Goal: Use online tool/utility: Utilize a website feature to perform a specific function

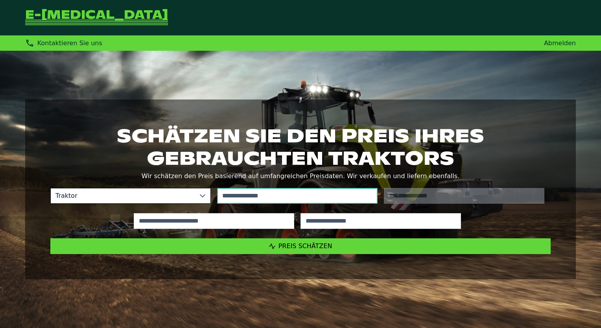
click at [309, 195] on input "text" at bounding box center [297, 196] width 160 height 16
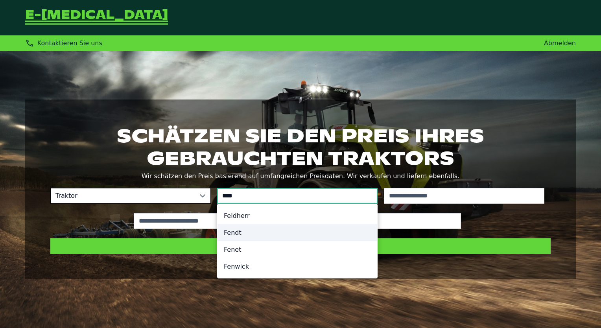
type input "****"
click at [245, 234] on li "Fendt" at bounding box center [297, 232] width 160 height 17
type input "*****"
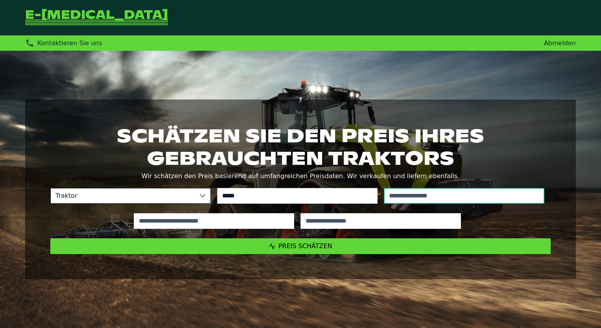
click at [463, 191] on input "text" at bounding box center [464, 196] width 160 height 16
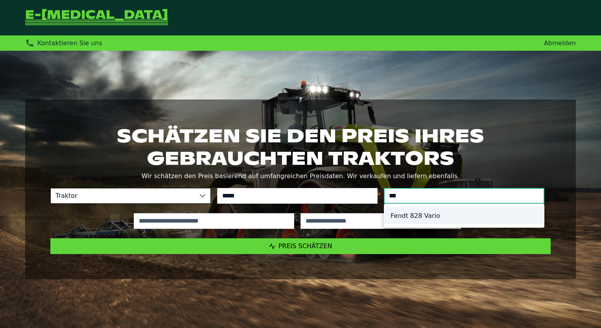
type input "***"
click at [450, 217] on li "Fendt 828 Vario" at bounding box center [464, 215] width 160 height 17
type input "*********"
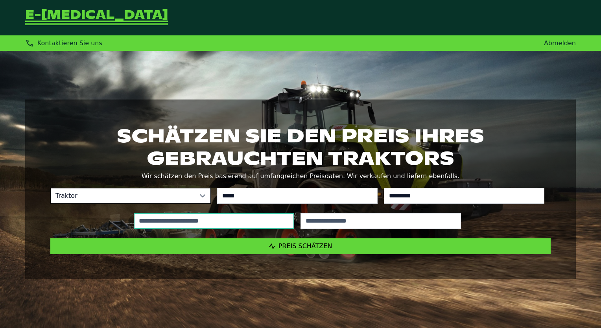
click at [234, 221] on input "text" at bounding box center [214, 221] width 160 height 16
type input "*****"
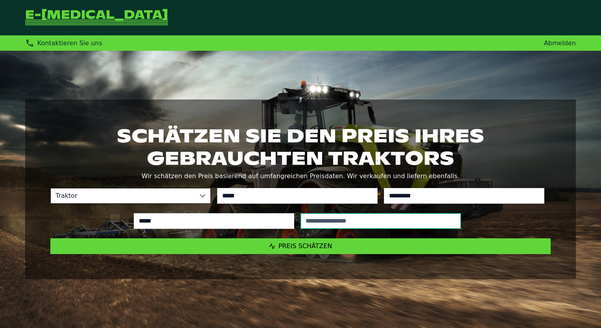
click at [389, 219] on input "text" at bounding box center [380, 221] width 160 height 16
type input "****"
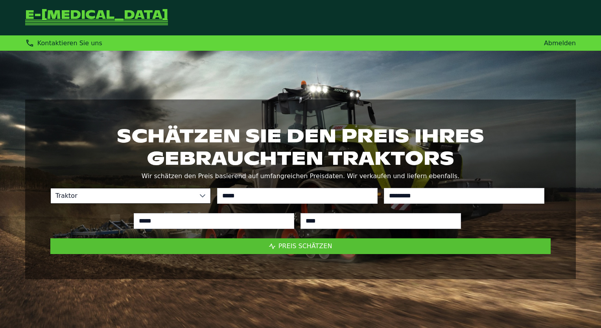
click at [353, 247] on button "Preis schätzen" at bounding box center [300, 246] width 500 height 16
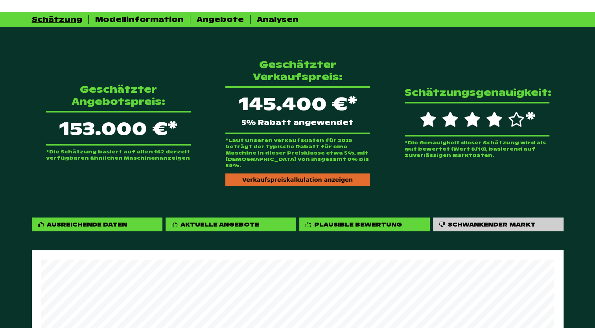
scroll to position [197, 0]
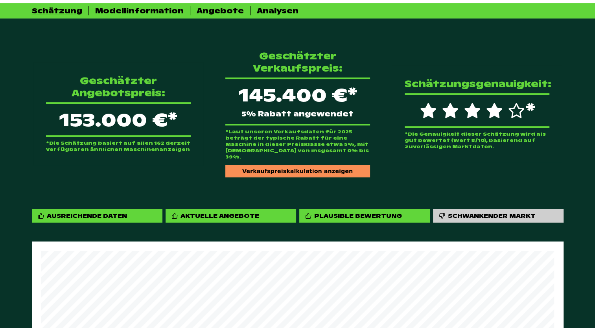
click at [290, 165] on div "Verkaufspreiskalkulation anzeigen" at bounding box center [297, 171] width 145 height 13
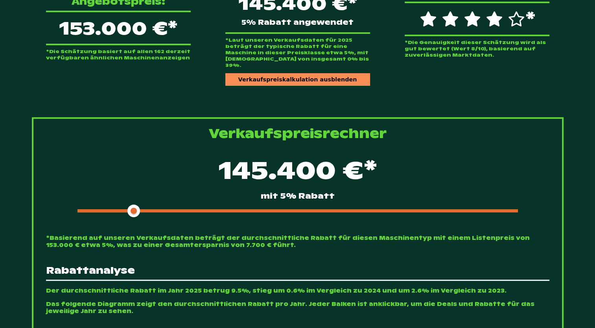
scroll to position [314, 0]
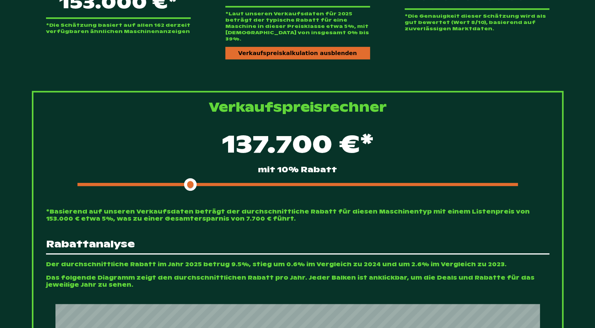
drag, startPoint x: 137, startPoint y: 173, endPoint x: 191, endPoint y: 172, distance: 54.6
click at [191, 178] on span at bounding box center [190, 184] width 13 height 13
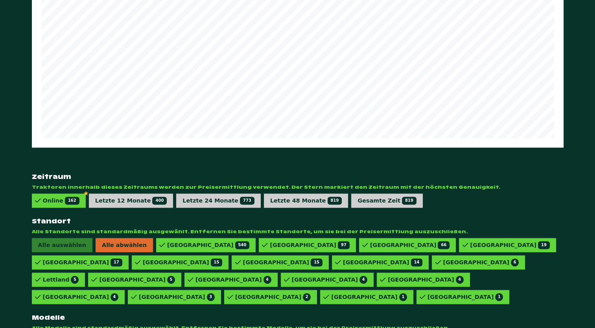
scroll to position [1031, 0]
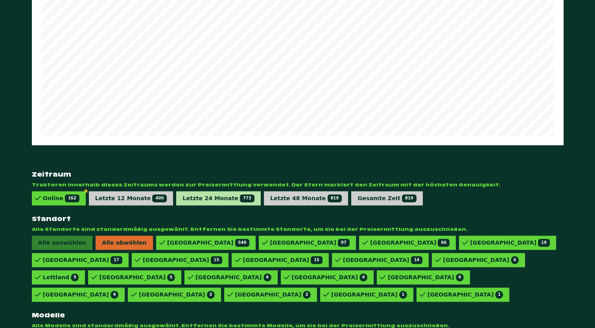
click at [240, 194] on span "773" at bounding box center [247, 198] width 15 height 8
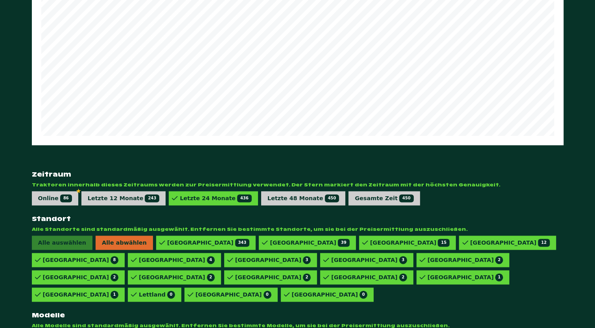
scroll to position [1030, 0]
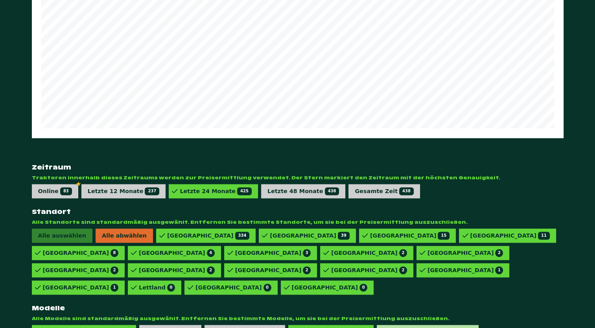
click at [388, 327] on div "828 VARIO POWERPLUS 1" at bounding box center [430, 332] width 85 height 8
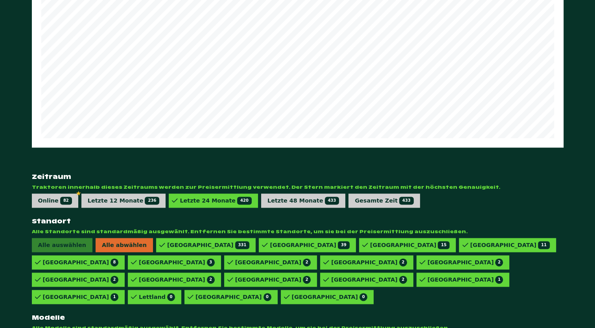
scroll to position [1031, 0]
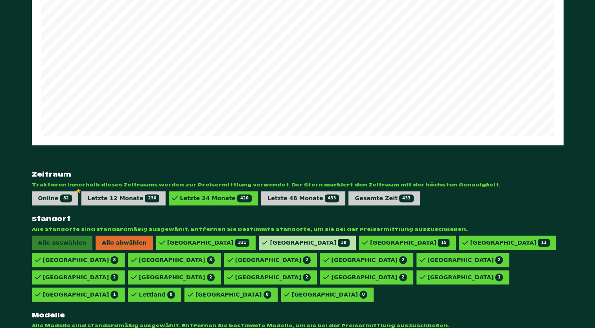
click at [270, 239] on div "Frankreich 39" at bounding box center [309, 243] width 79 height 8
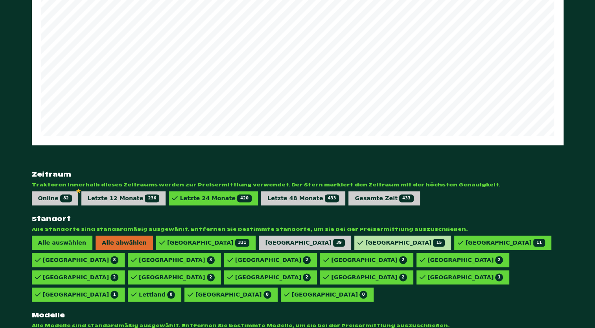
drag, startPoint x: 284, startPoint y: 220, endPoint x: 333, endPoint y: 221, distance: 49.1
click at [365, 239] on div "Vereinigtes Königreich 15" at bounding box center [404, 243] width 79 height 8
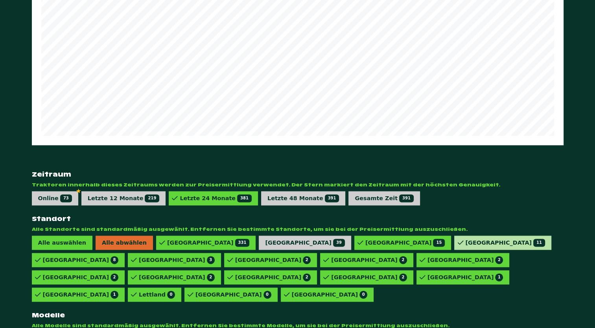
click at [125, 253] on div "Österreich 11" at bounding box center [78, 260] width 93 height 14
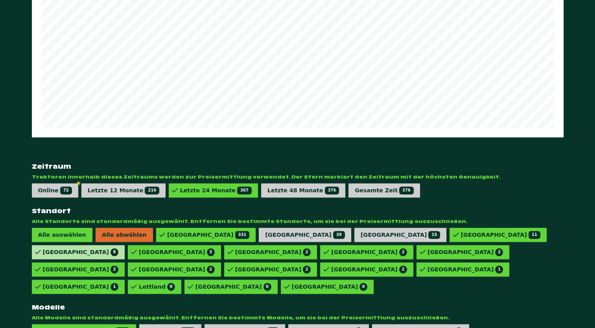
scroll to position [1030, 0]
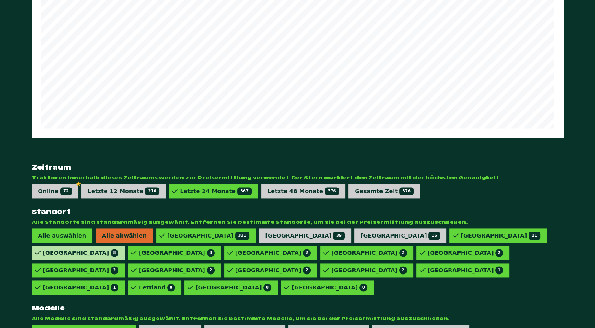
drag, startPoint x: 423, startPoint y: 219, endPoint x: 476, endPoint y: 220, distance: 53.5
click at [221, 246] on div "Dänemark 8" at bounding box center [174, 253] width 93 height 14
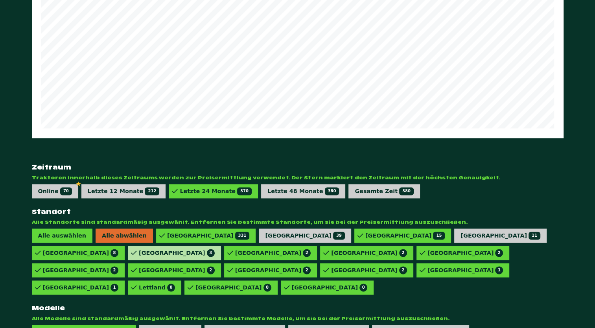
click at [215, 249] on div "Schweden 3" at bounding box center [177, 253] width 76 height 8
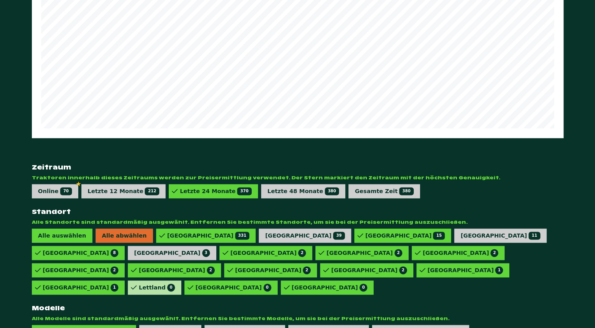
scroll to position [1030, 0]
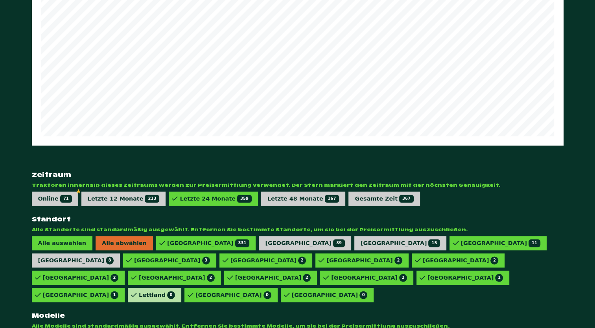
click at [175, 291] on div "Lettland 0" at bounding box center [157, 295] width 36 height 8
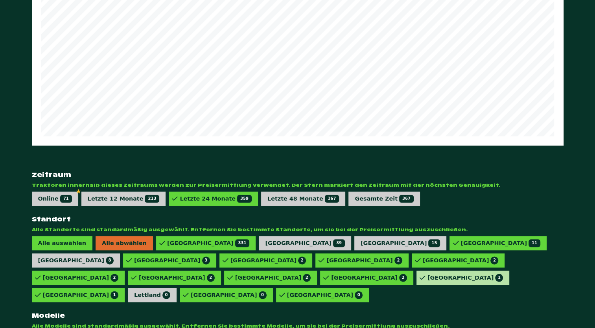
drag, startPoint x: 471, startPoint y: 240, endPoint x: 428, endPoint y: 241, distance: 42.9
click at [119, 291] on div "Belgien 1" at bounding box center [81, 295] width 76 height 8
drag, startPoint x: 409, startPoint y: 240, endPoint x: 405, endPoint y: 241, distance: 4.0
click at [427, 274] on div "Niederlande 1" at bounding box center [465, 278] width 76 height 8
drag, startPoint x: 405, startPoint y: 241, endPoint x: 340, endPoint y: 242, distance: 65.2
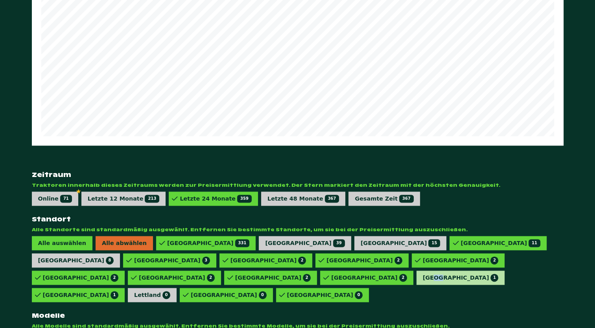
click at [348, 270] on div "Italien 2" at bounding box center [366, 277] width 93 height 14
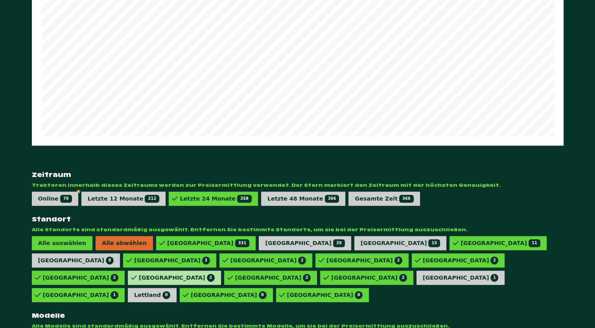
drag, startPoint x: 309, startPoint y: 241, endPoint x: 256, endPoint y: 241, distance: 52.7
click at [308, 274] on div "Estland 2" at bounding box center [273, 278] width 76 height 8
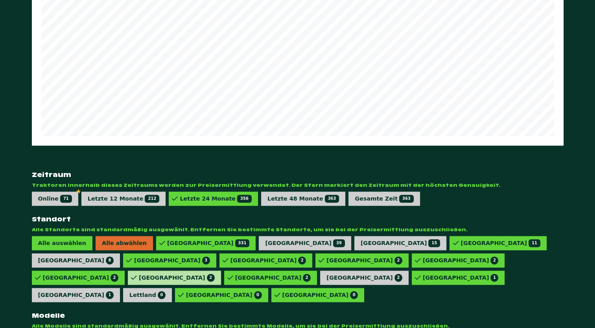
click at [215, 274] on div "Schweiz 2" at bounding box center [177, 278] width 76 height 8
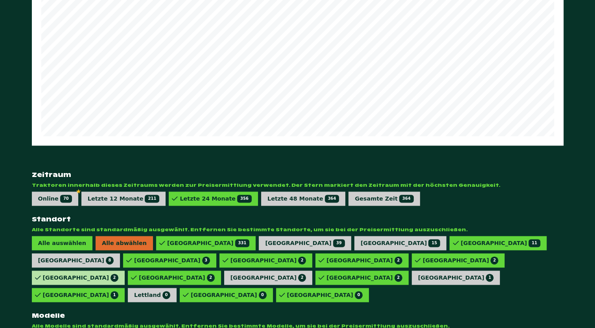
click at [119, 274] on div "Spanien 2" at bounding box center [81, 278] width 76 height 8
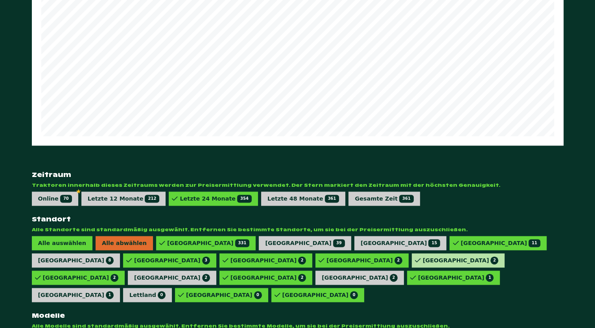
click at [423, 256] on div "Finnland 2" at bounding box center [461, 260] width 76 height 8
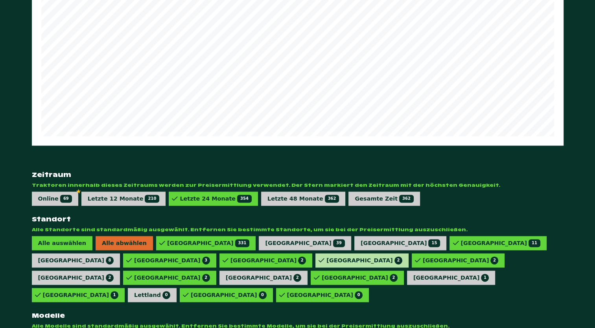
click at [326, 256] on div "Polen 2" at bounding box center [364, 260] width 76 height 8
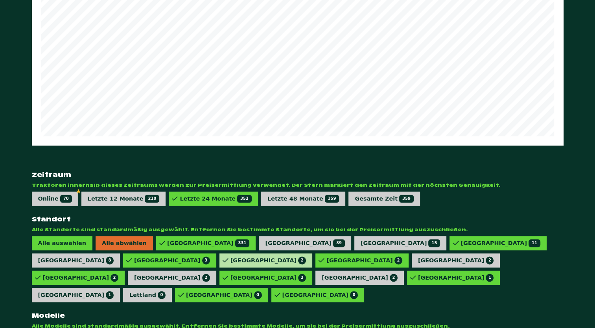
click at [315, 253] on div "Rumänien 2" at bounding box center [361, 260] width 93 height 14
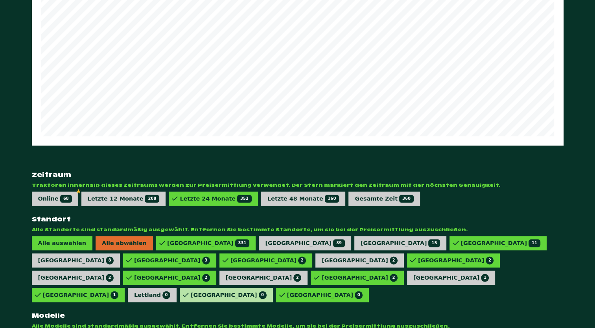
click at [191, 291] on div "Norwegen 0" at bounding box center [229, 295] width 76 height 8
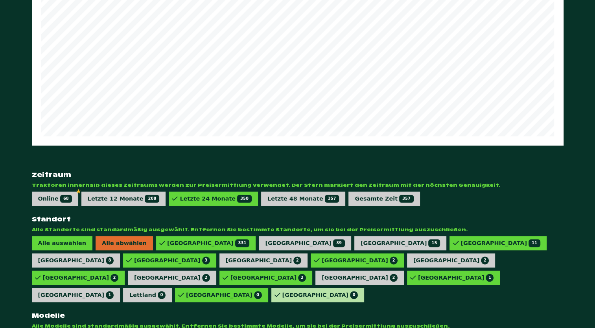
click at [282, 291] on div "Litauen 0" at bounding box center [320, 295] width 76 height 8
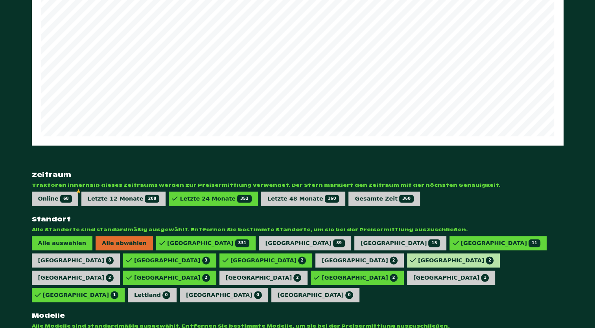
click at [418, 256] on div "Finnland 2" at bounding box center [456, 260] width 76 height 8
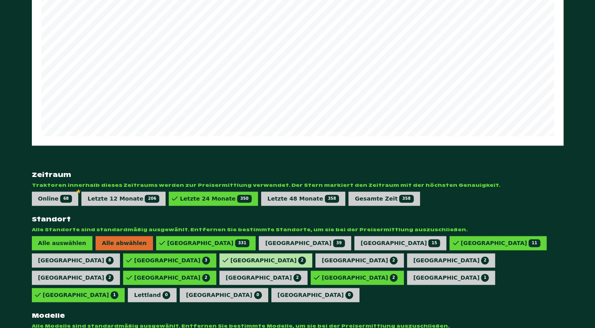
click at [230, 256] on div "Rumänien 2" at bounding box center [268, 260] width 76 height 8
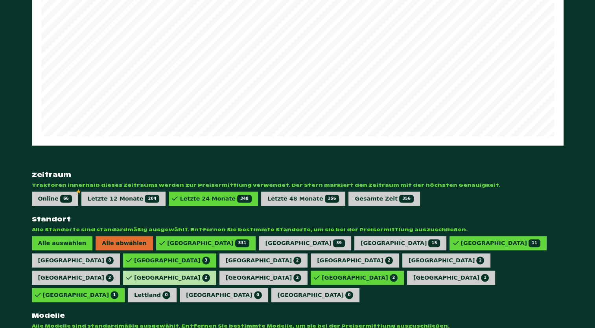
click at [210, 274] on div "Schweiz 2" at bounding box center [172, 278] width 76 height 8
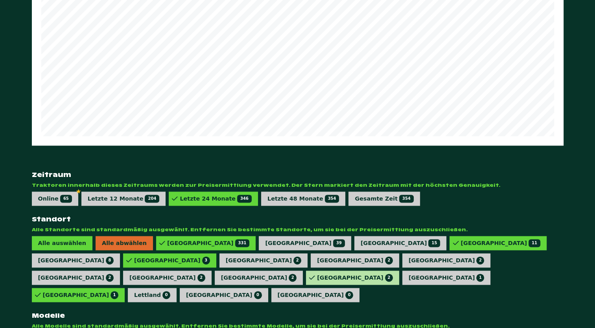
scroll to position [1030, 0]
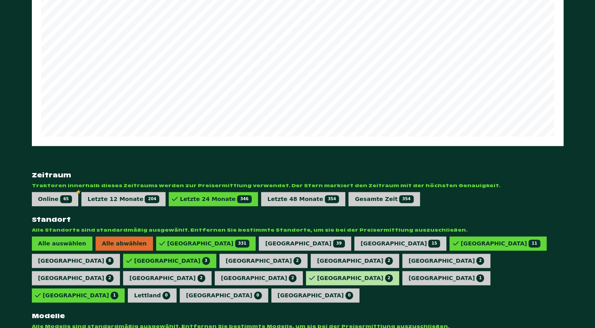
click at [332, 274] on div "Italien 2" at bounding box center [355, 278] width 76 height 8
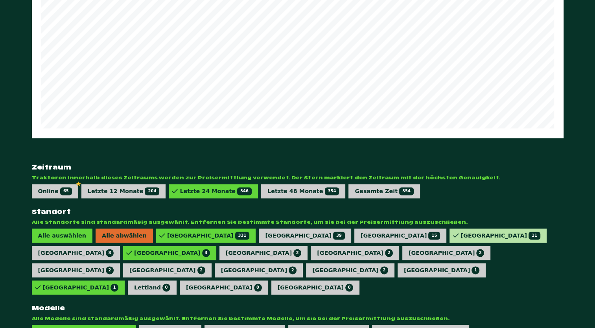
click at [460, 231] on div "Österreich 11" at bounding box center [499, 235] width 79 height 8
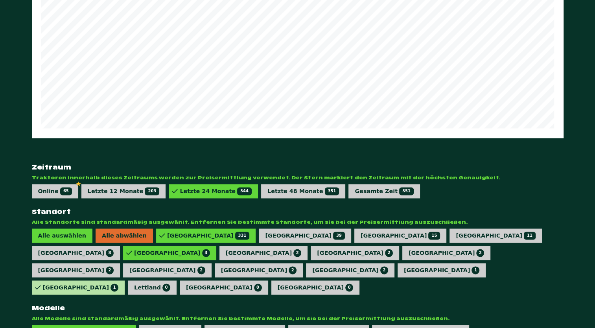
scroll to position [1030, 0]
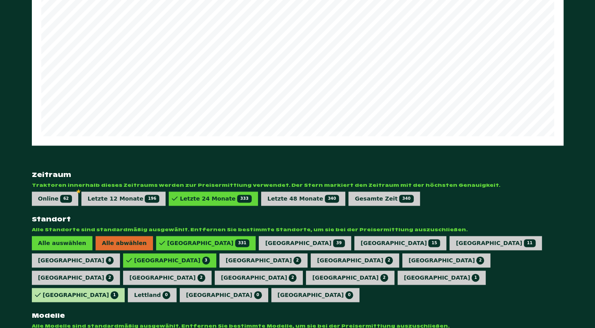
click at [119, 291] on div "Belgien 1" at bounding box center [81, 295] width 76 height 8
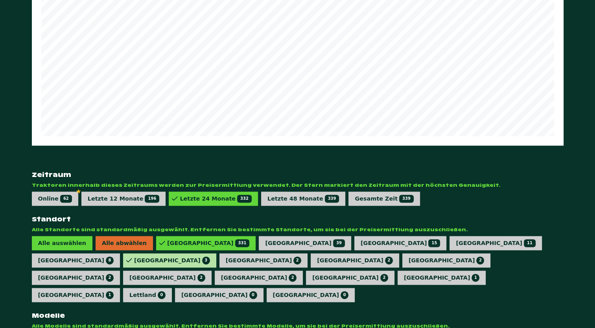
click at [210, 256] on div "Schweden 3" at bounding box center [172, 260] width 76 height 8
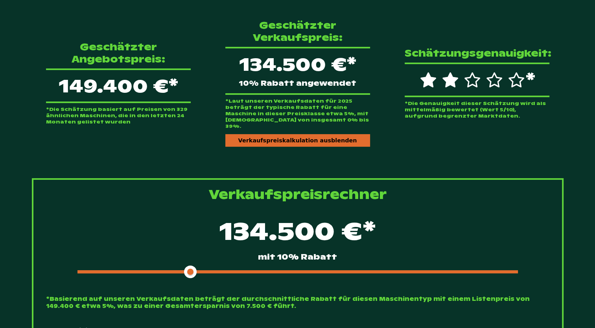
scroll to position [0, 0]
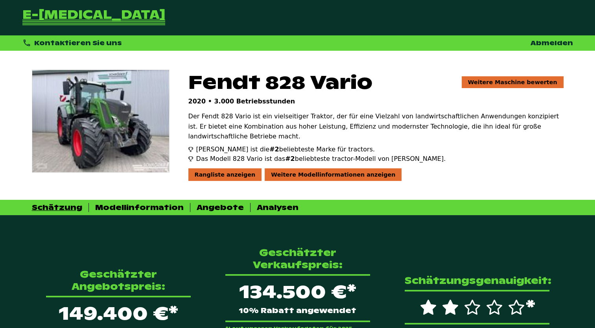
click at [448, 55] on div "Fendt 828 Vario Weitere Maschine bewerten 2020 • 3.000 Betriebsstunden Der Fend…" at bounding box center [297, 125] width 550 height 149
